Goal: Task Accomplishment & Management: Manage account settings

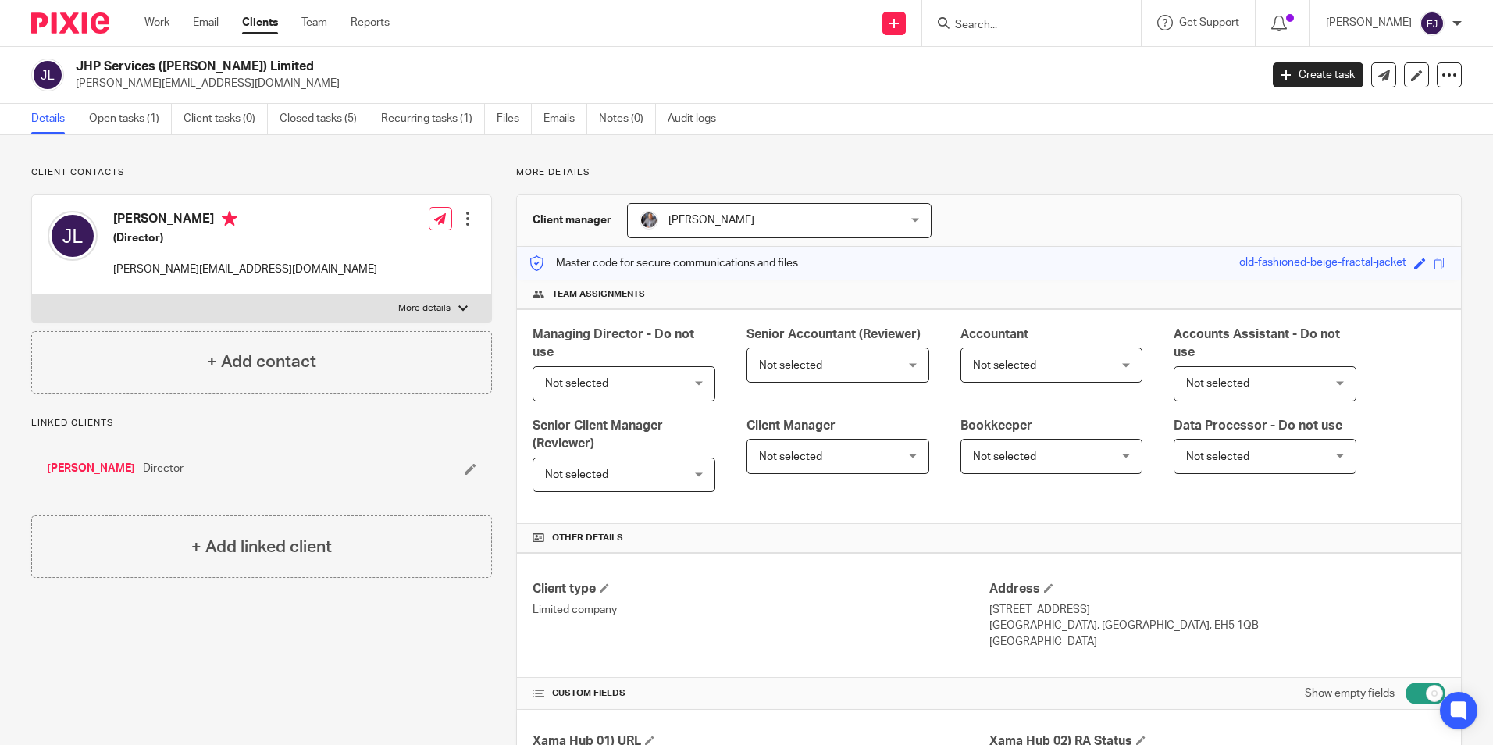
click at [1032, 27] on input "Search" at bounding box center [1024, 26] width 141 height 14
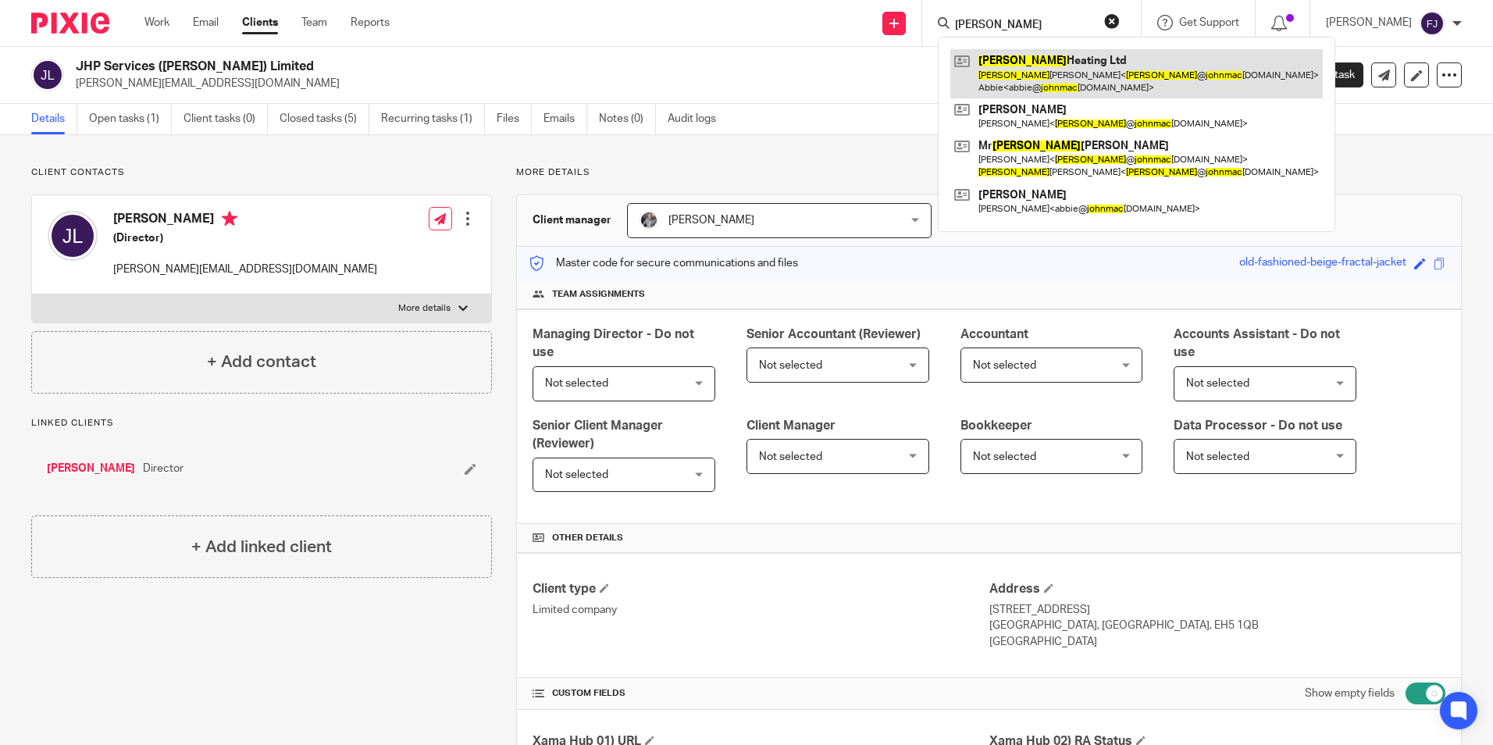
type input "john mac"
click at [1082, 82] on link at bounding box center [1136, 73] width 373 height 48
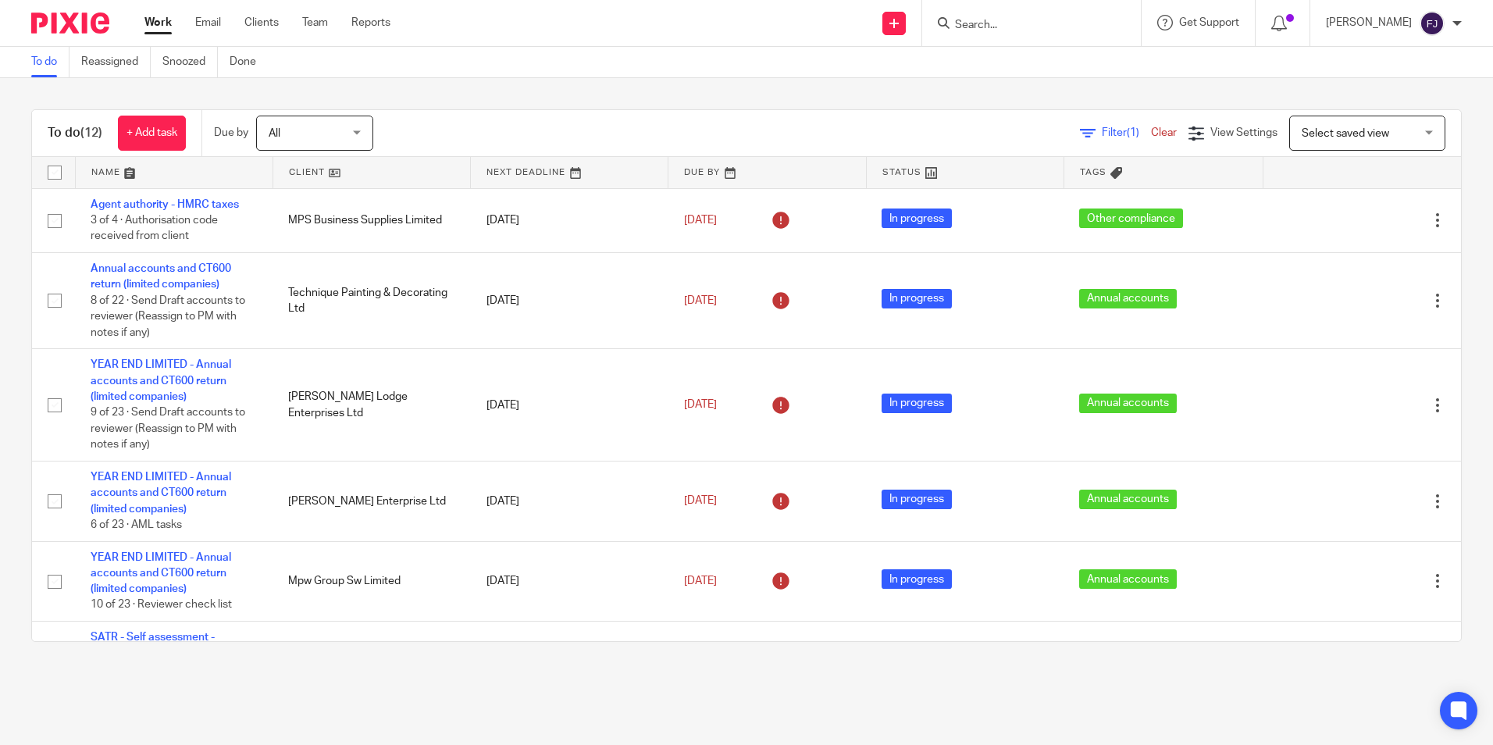
click at [158, 30] on link "Work" at bounding box center [157, 23] width 27 height 16
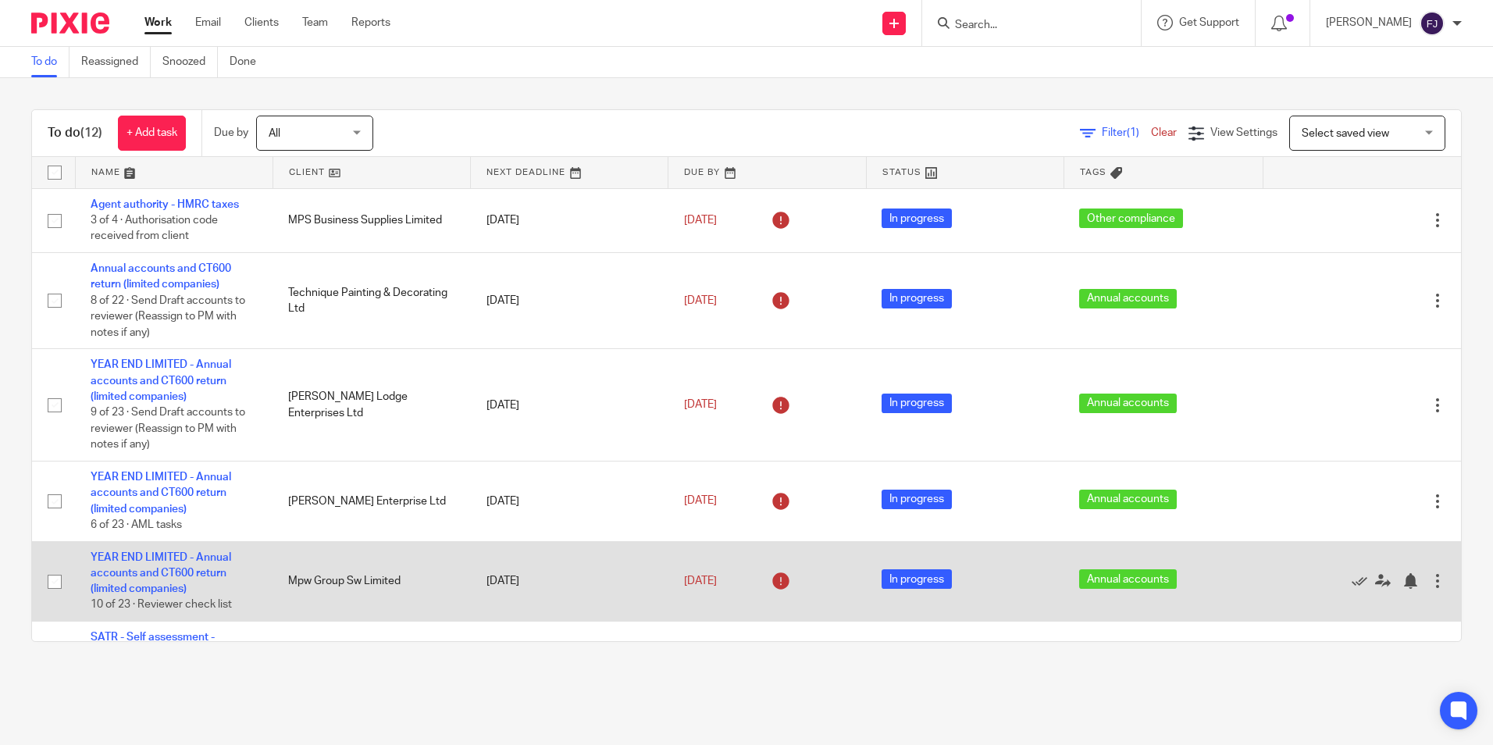
drag, startPoint x: 279, startPoint y: 579, endPoint x: 369, endPoint y: 606, distance: 93.7
click at [369, 606] on td "Mpw Group Sw Limited" at bounding box center [372, 581] width 198 height 80
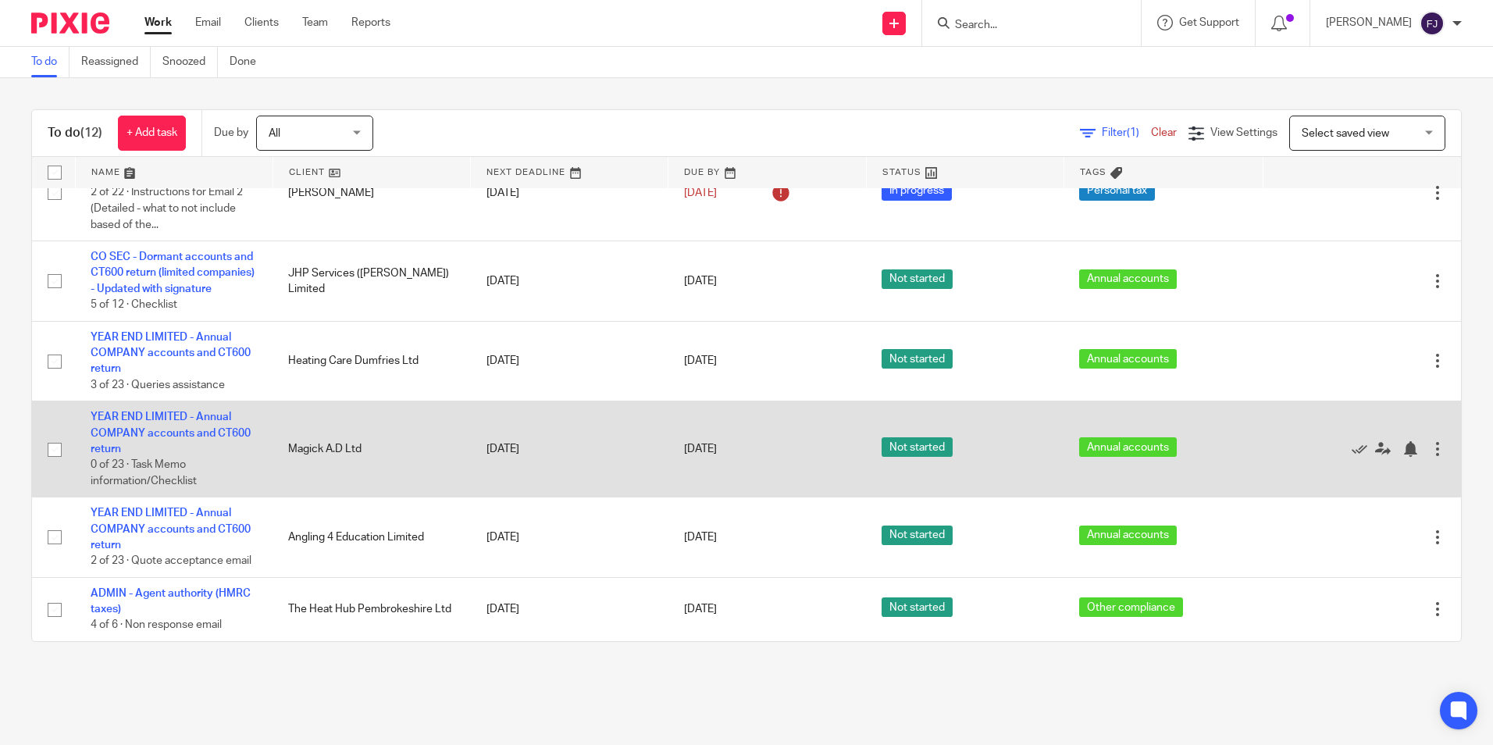
scroll to position [572, 0]
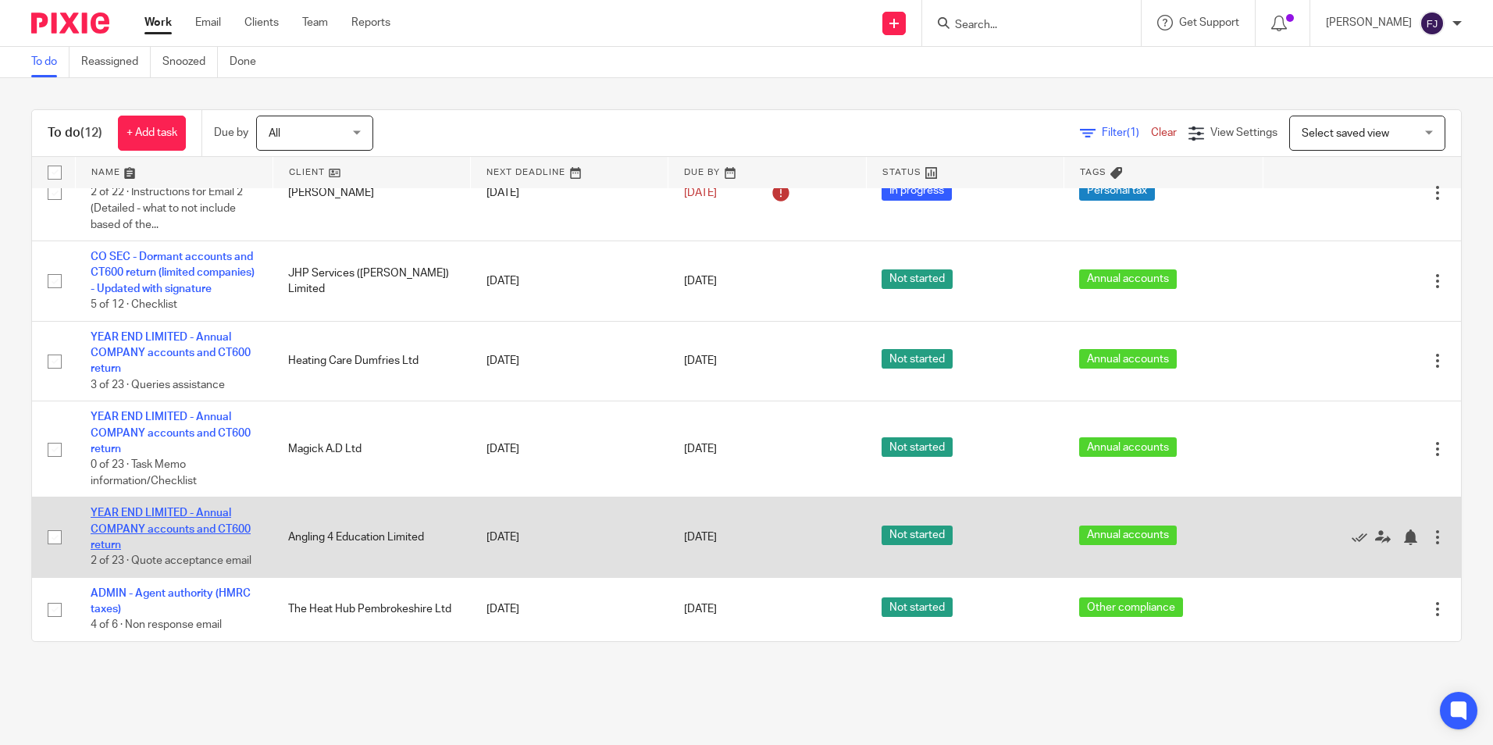
click at [204, 524] on link "YEAR END LIMITED - Annual COMPANY accounts and CT600 return" at bounding box center [171, 529] width 160 height 43
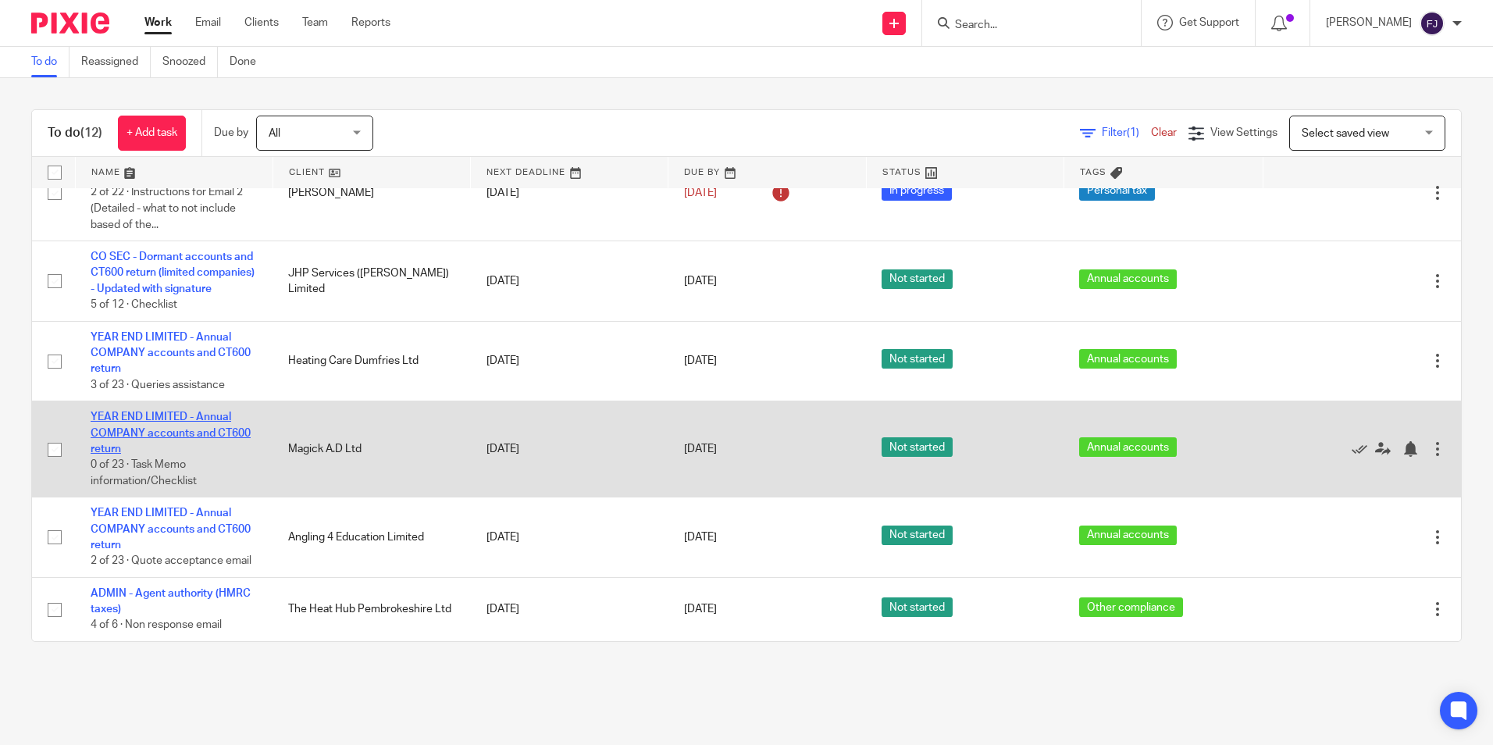
click at [218, 430] on link "YEAR END LIMITED - Annual COMPANY accounts and CT600 return" at bounding box center [171, 433] width 160 height 43
drag, startPoint x: 400, startPoint y: 442, endPoint x: 279, endPoint y: 449, distance: 121.3
click at [279, 449] on td "Magick A.D Ltd" at bounding box center [372, 449] width 198 height 96
drag, startPoint x: 373, startPoint y: 451, endPoint x: 281, endPoint y: 447, distance: 91.4
click at [281, 447] on td "Magick A.D Ltd" at bounding box center [372, 449] width 198 height 96
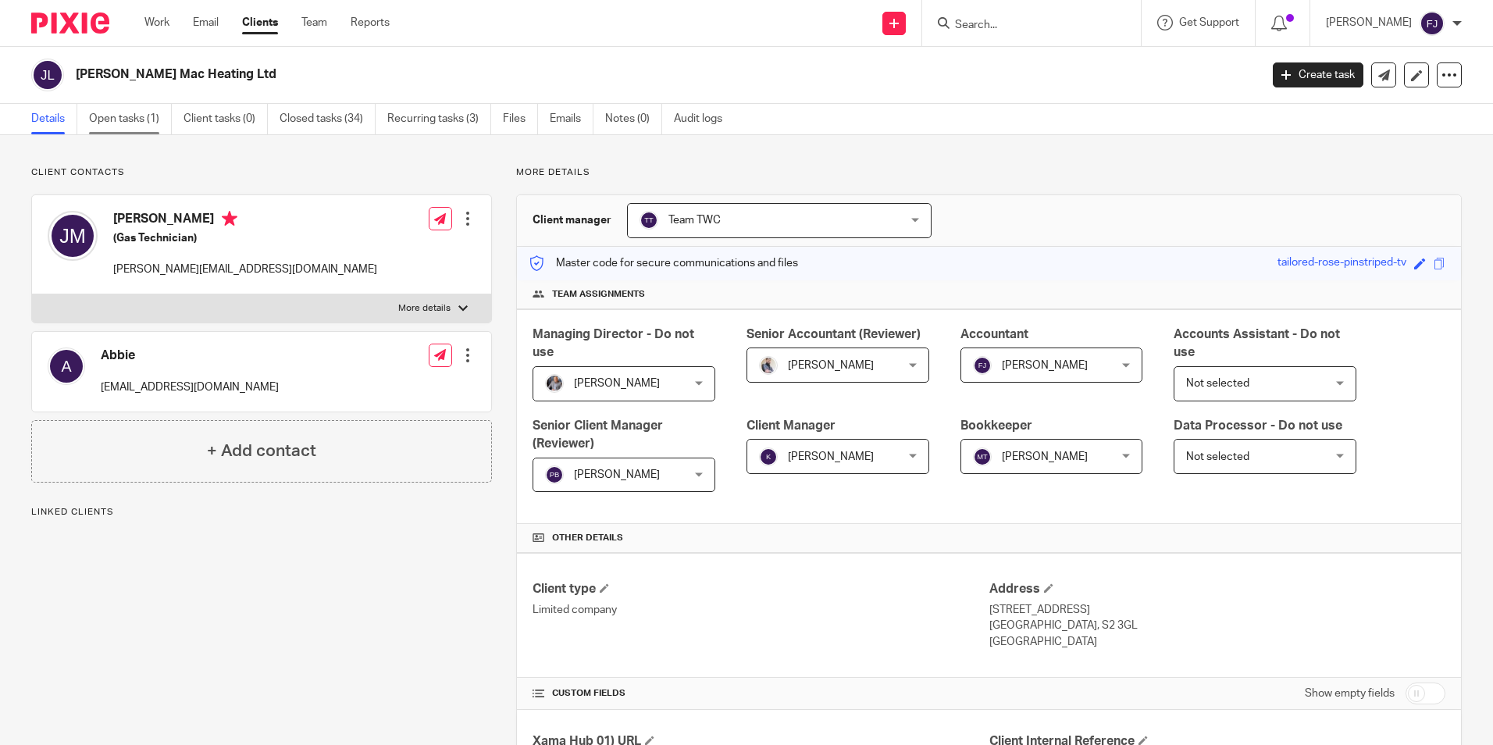
click at [131, 119] on link "Open tasks (1)" at bounding box center [130, 119] width 83 height 30
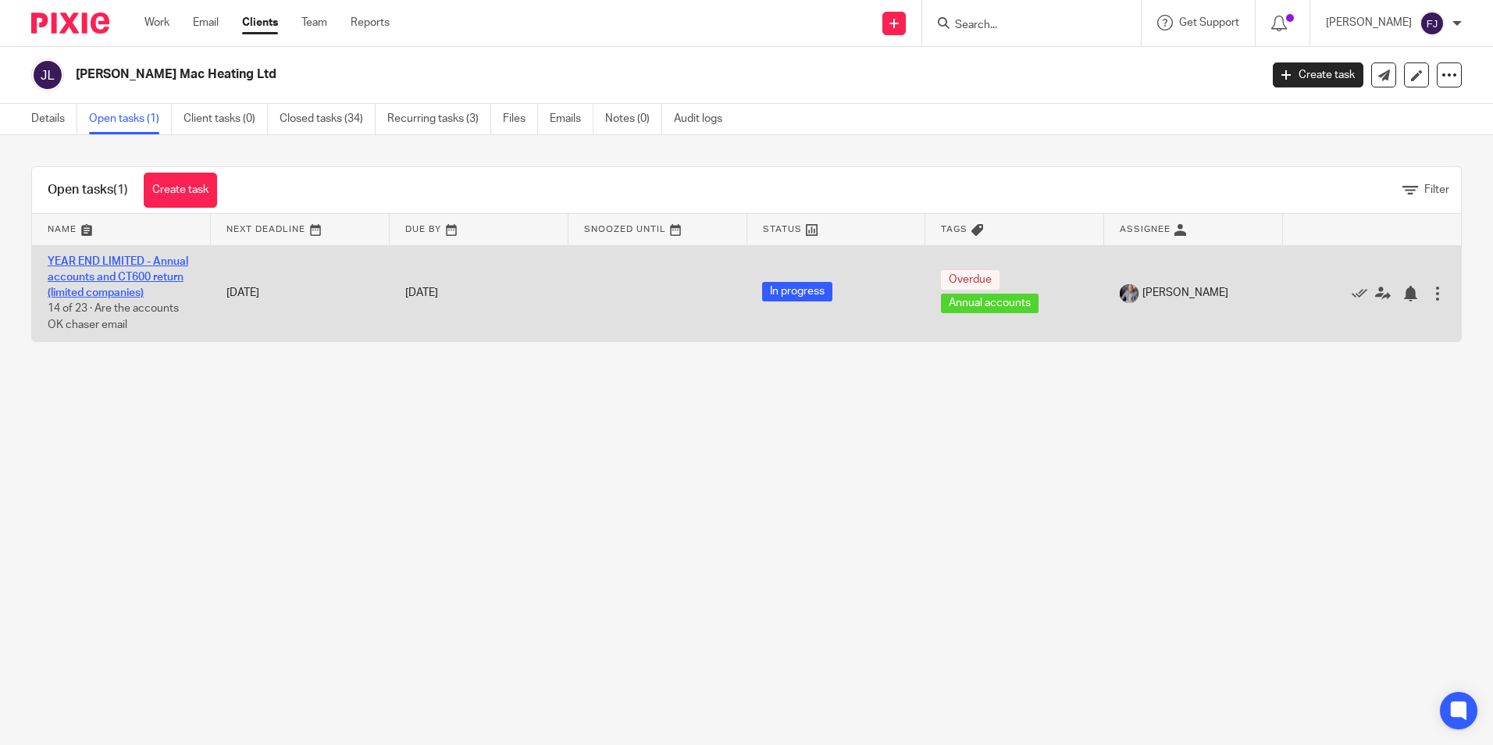
click at [109, 265] on link "YEAR END LIMITED - Annual accounts and CT600 return (limited companies)" at bounding box center [118, 277] width 141 height 43
